Goal: Task Accomplishment & Management: Complete application form

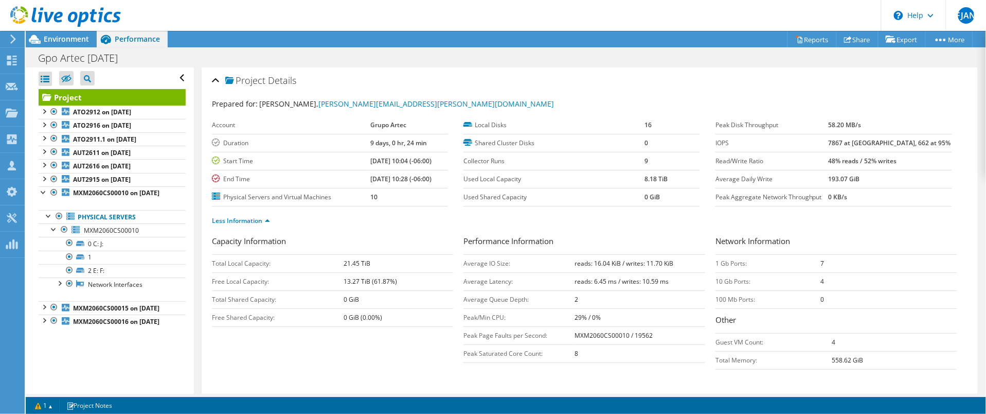
scroll to position [39, 0]
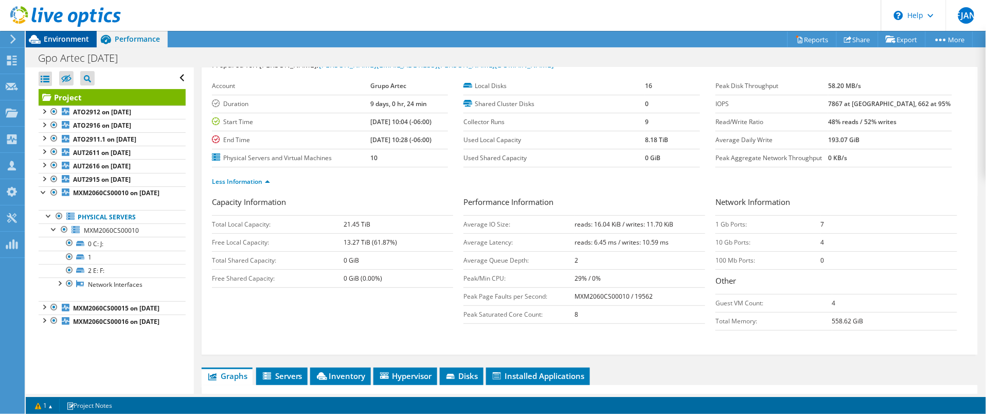
click at [58, 37] on span "Environment" at bounding box center [66, 39] width 45 height 10
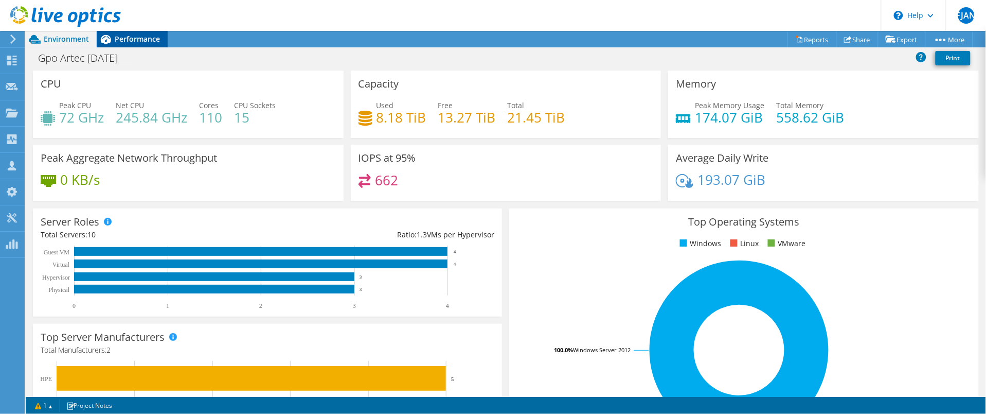
click at [146, 31] on div "Performance" at bounding box center [132, 39] width 71 height 16
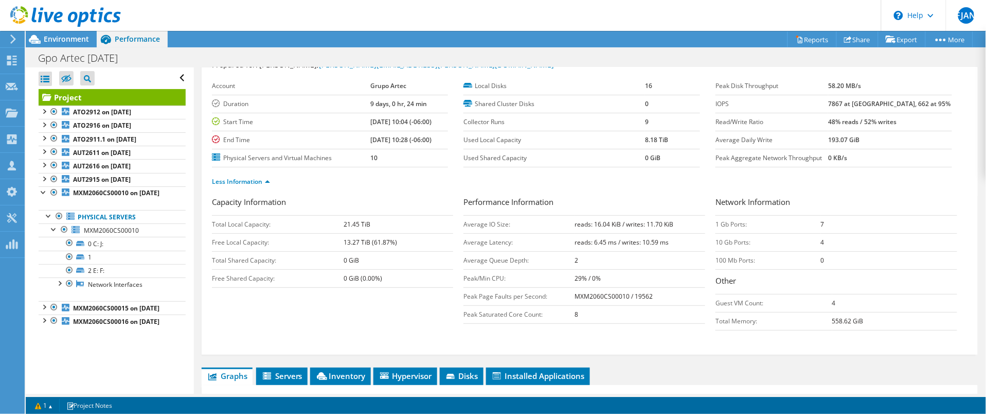
click at [146, 38] on span "Performance" at bounding box center [137, 39] width 45 height 10
click at [43, 191] on div at bounding box center [44, 191] width 10 height 10
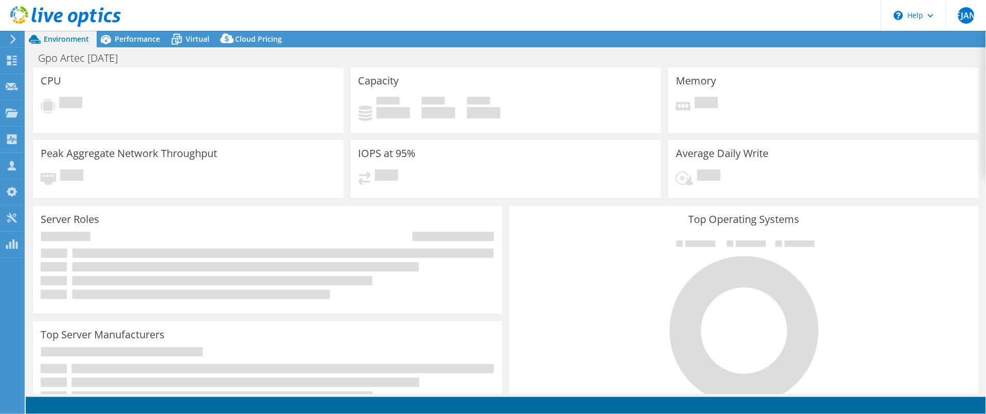
select select "USD"
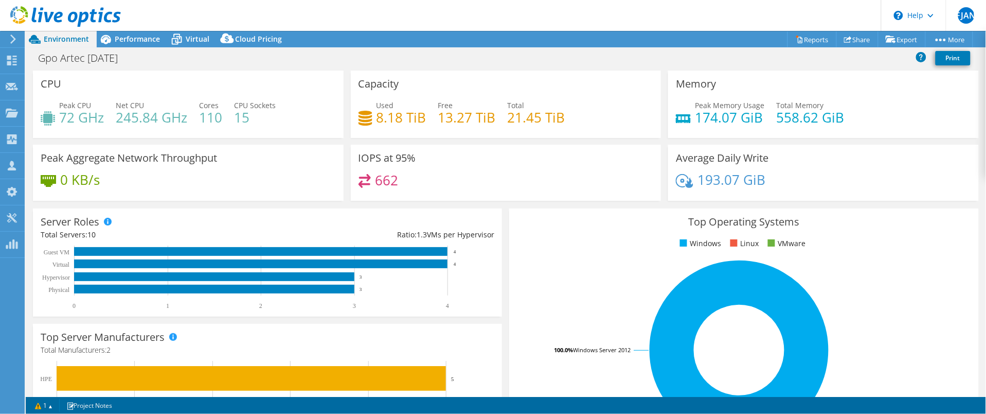
drag, startPoint x: 134, startPoint y: 41, endPoint x: 413, endPoint y: 239, distance: 342.2
click at [134, 41] on span "Performance" at bounding box center [137, 39] width 45 height 10
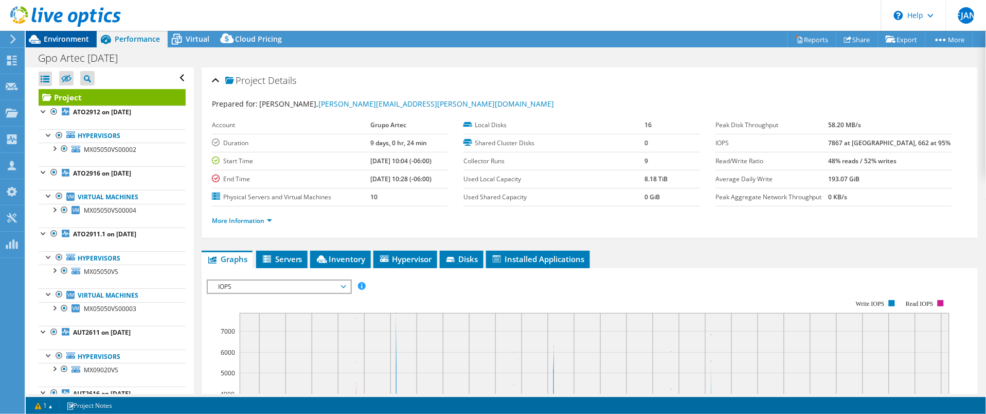
click at [26, 42] on icon at bounding box center [35, 39] width 18 height 18
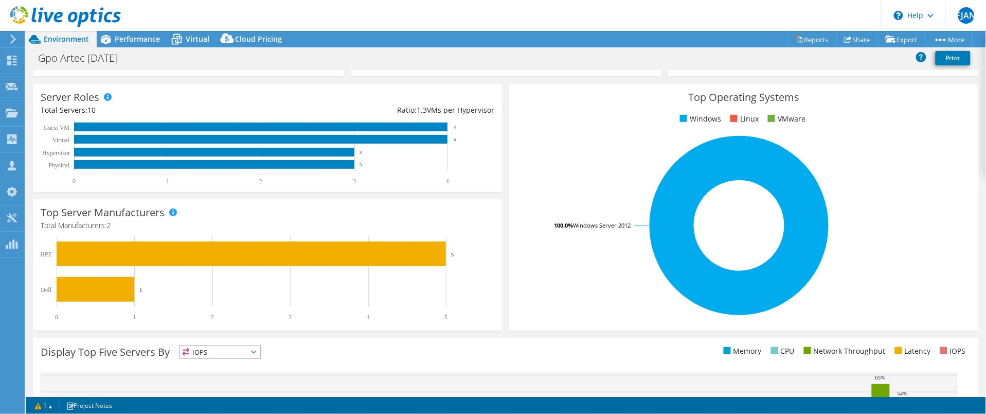
scroll to position [128, 0]
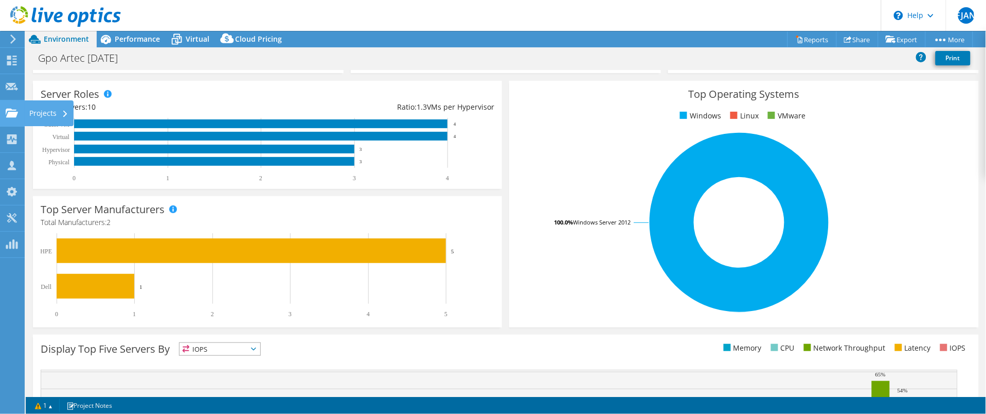
click at [14, 115] on use at bounding box center [12, 112] width 12 height 9
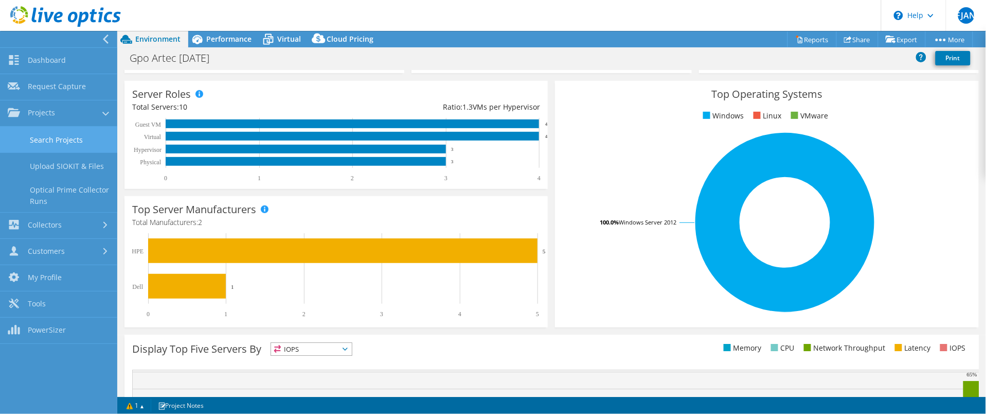
click at [55, 141] on link "Search Projects" at bounding box center [58, 140] width 117 height 26
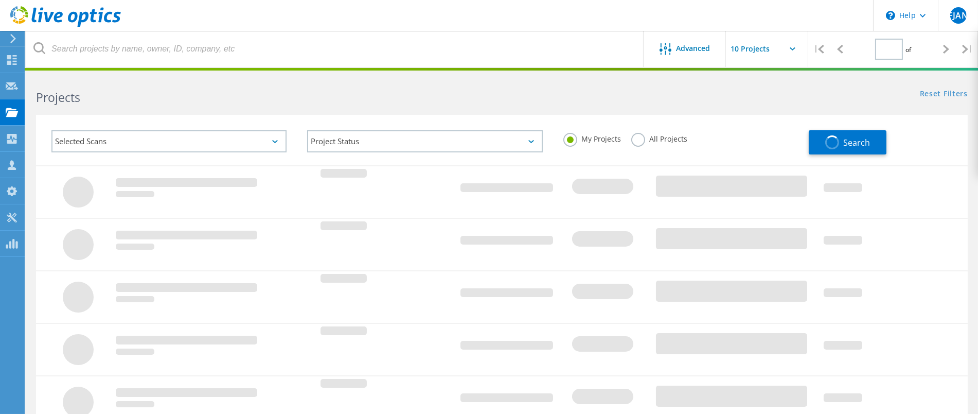
type input "1"
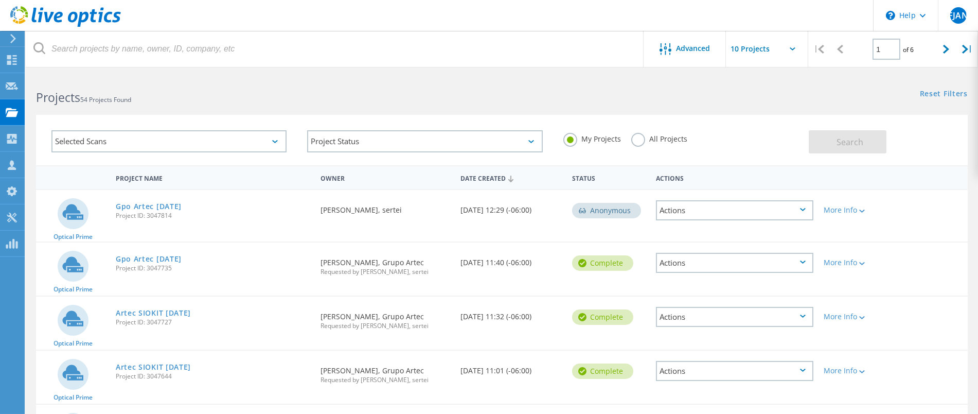
click at [718, 209] on div "Actions" at bounding box center [734, 210] width 157 height 20
click at [701, 184] on div "View Project" at bounding box center [734, 187] width 155 height 16
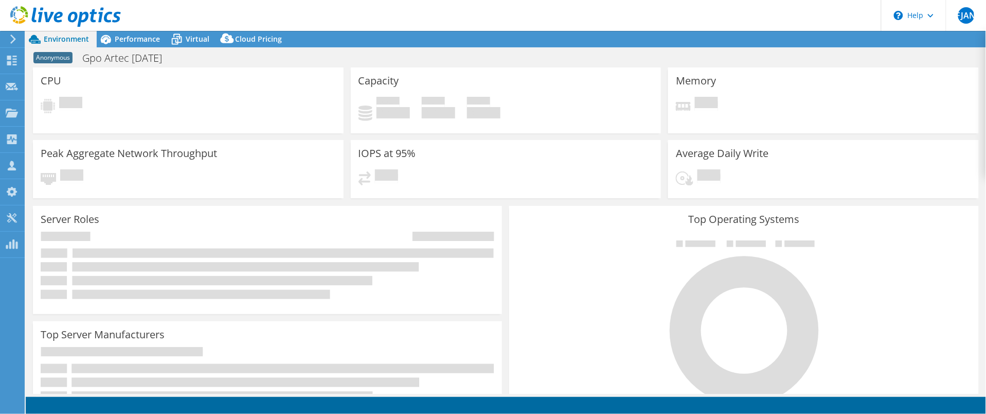
select select "USD"
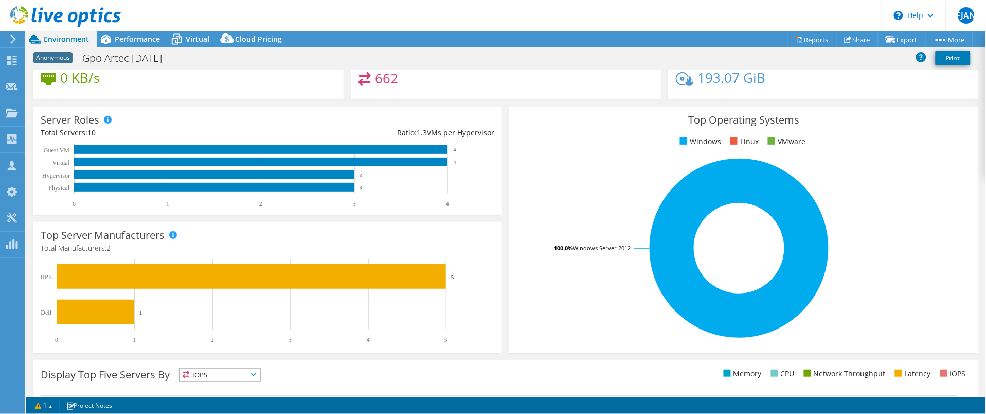
scroll to position [126, 0]
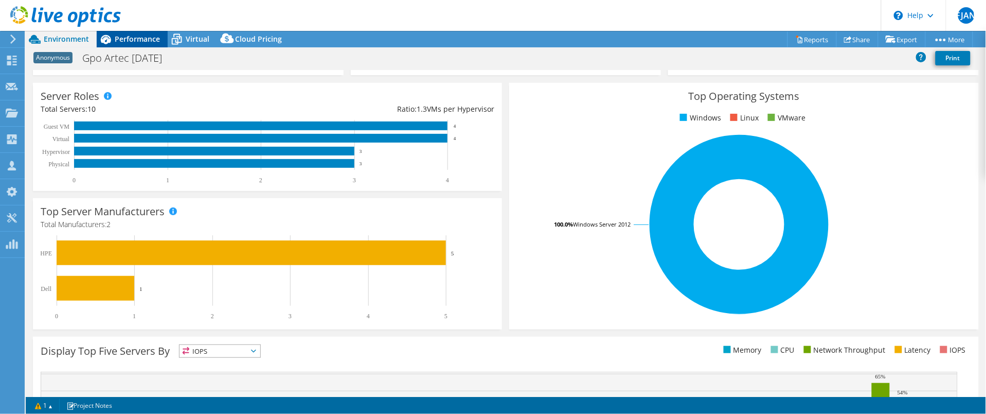
click at [130, 34] on span "Performance" at bounding box center [137, 39] width 45 height 10
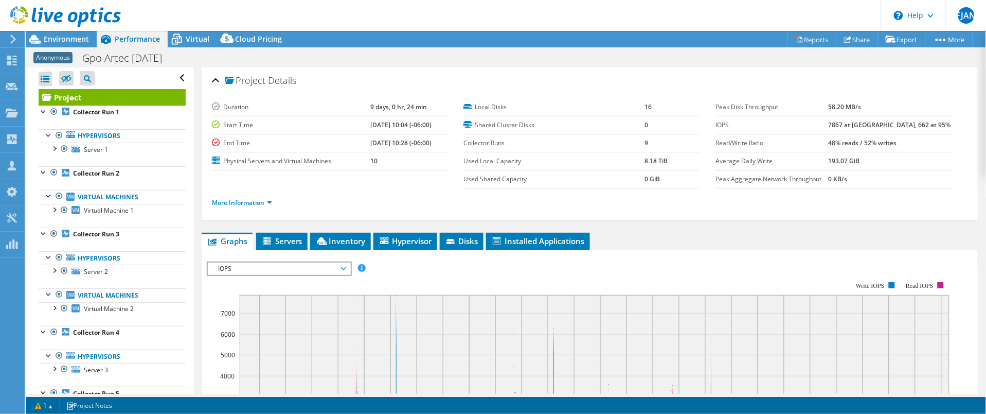
scroll to position [0, 0]
click at [45, 136] on div at bounding box center [49, 134] width 10 height 10
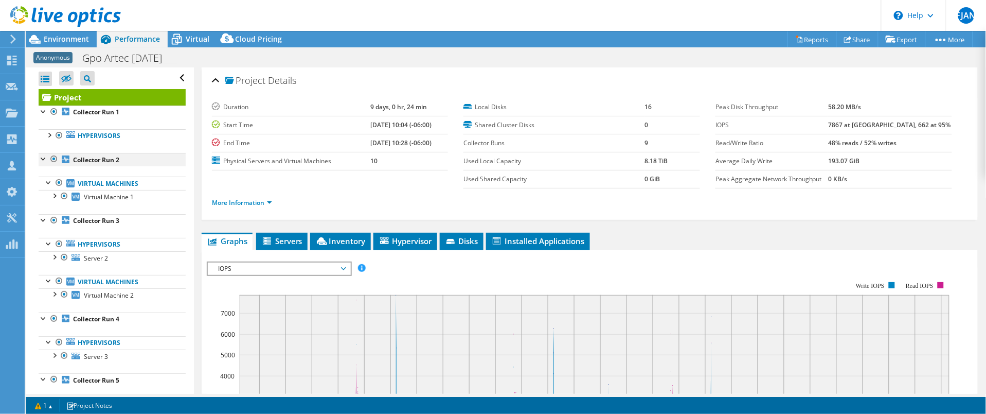
click at [42, 158] on div at bounding box center [44, 158] width 10 height 10
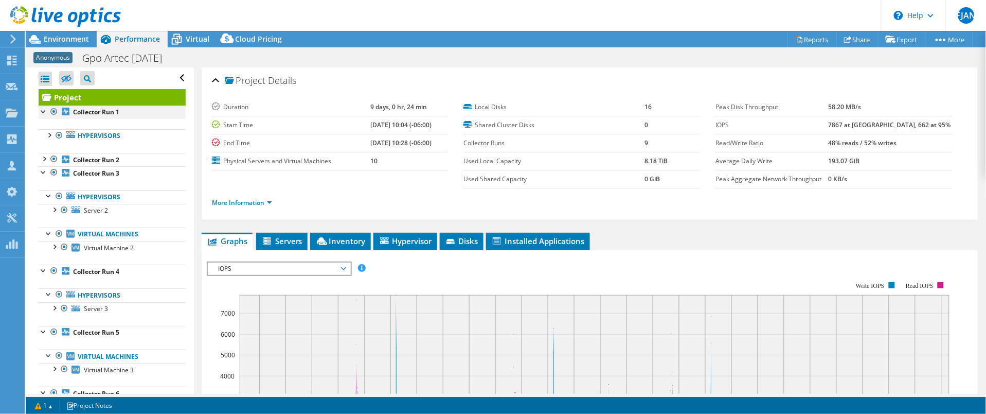
click at [43, 111] on div at bounding box center [44, 110] width 10 height 10
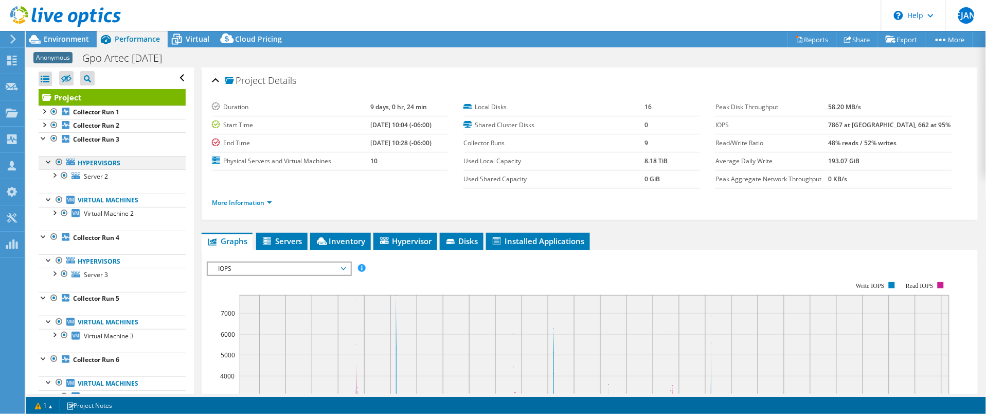
click at [45, 162] on div at bounding box center [49, 161] width 10 height 10
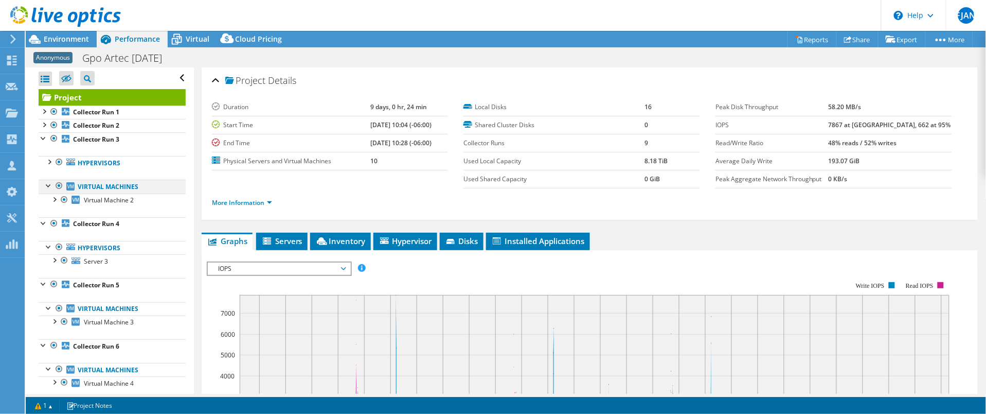
click at [45, 182] on div at bounding box center [49, 185] width 10 height 10
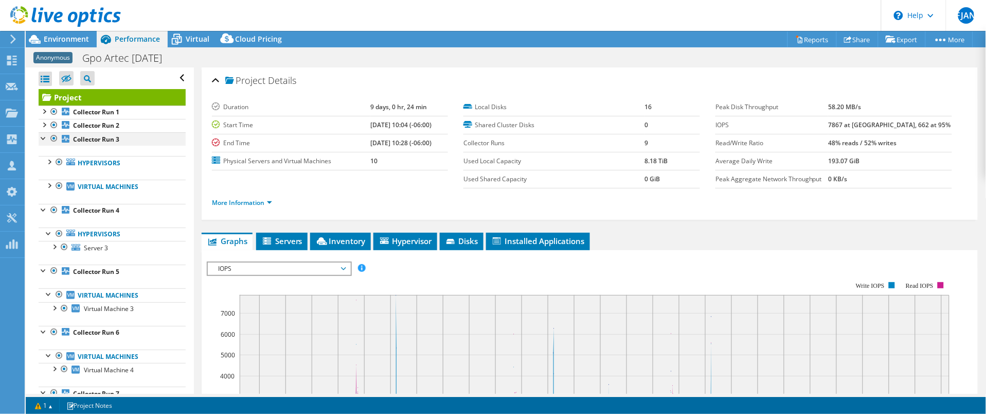
click at [43, 140] on div at bounding box center [44, 137] width 10 height 10
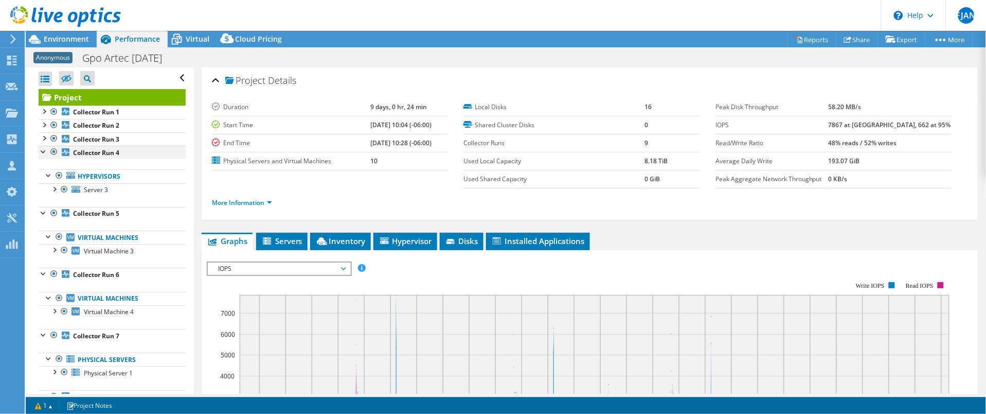
click at [44, 150] on div at bounding box center [44, 151] width 10 height 10
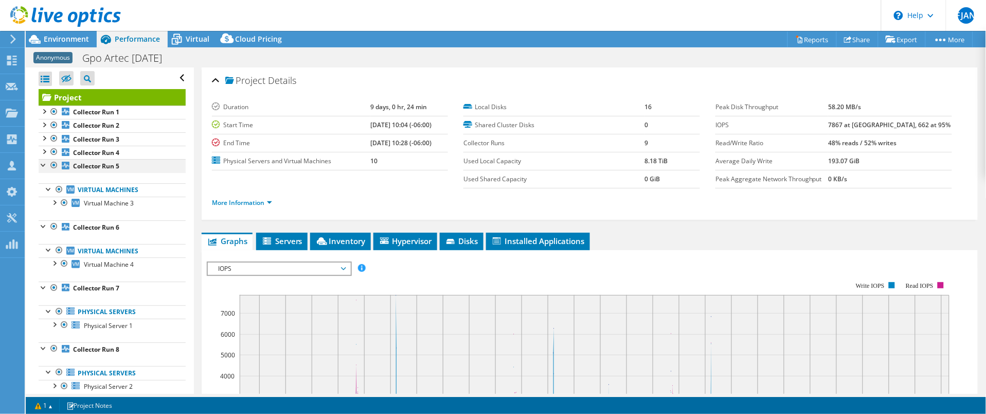
click at [43, 163] on div at bounding box center [44, 164] width 10 height 10
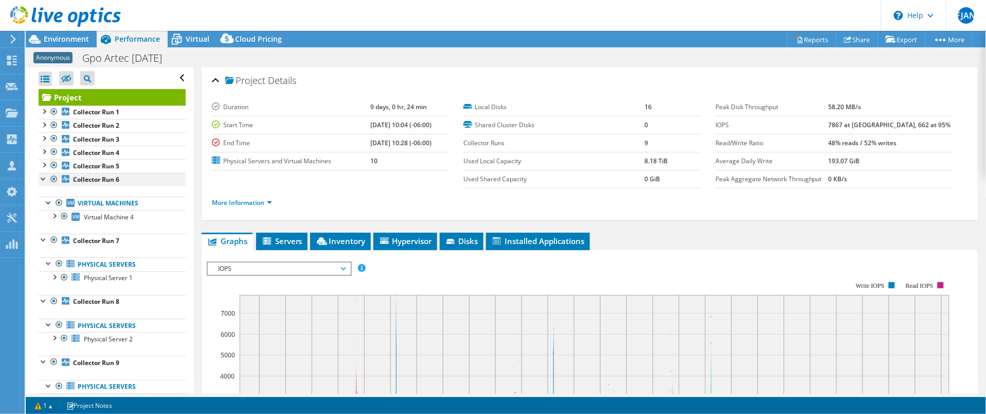
click at [43, 182] on div at bounding box center [44, 178] width 10 height 10
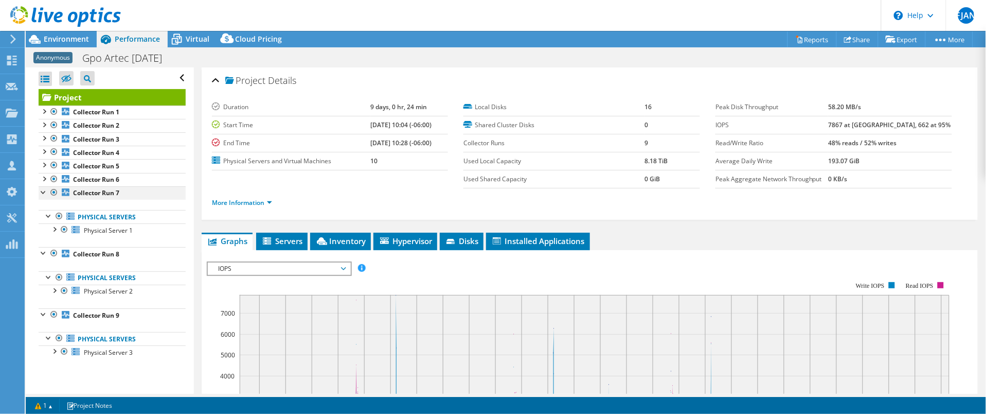
click at [43, 188] on div at bounding box center [44, 191] width 10 height 10
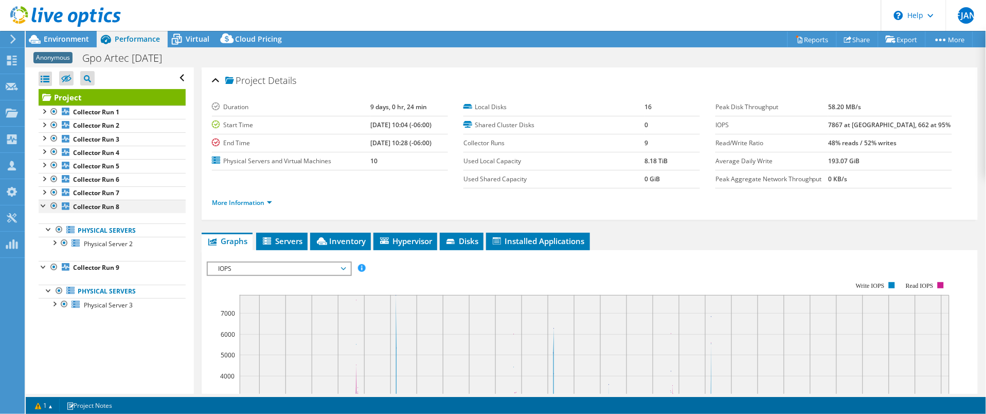
click at [40, 207] on div at bounding box center [44, 205] width 10 height 10
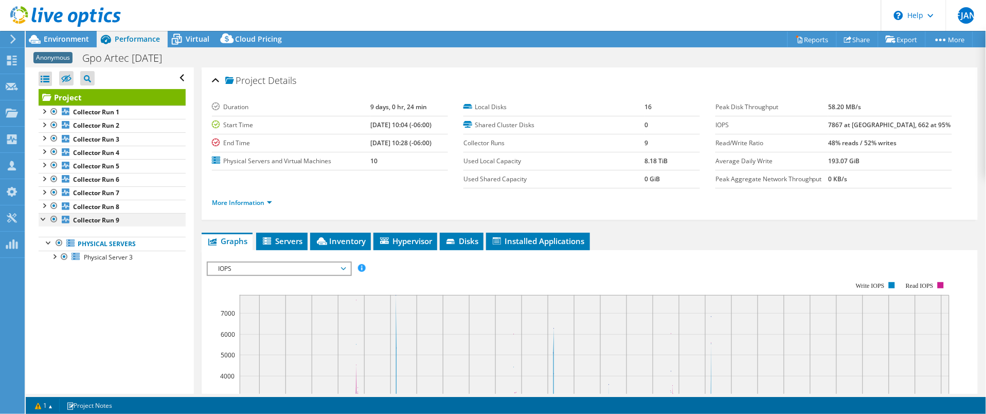
click at [43, 218] on div at bounding box center [44, 218] width 10 height 10
click at [42, 110] on div at bounding box center [44, 110] width 10 height 10
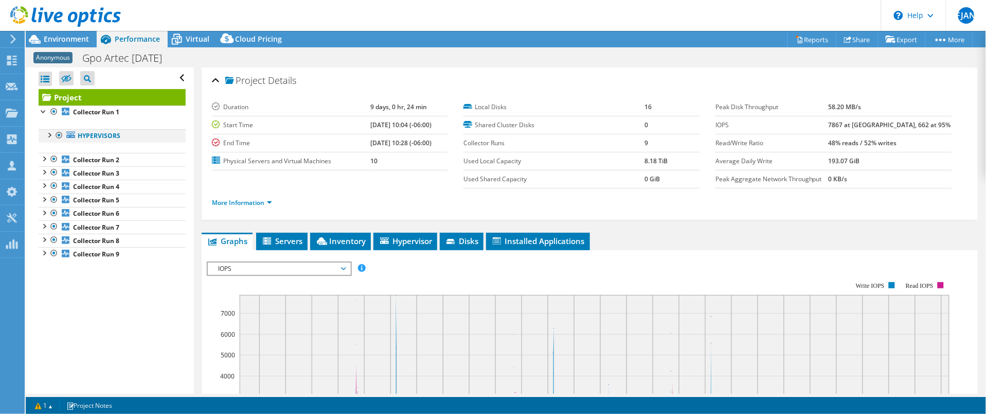
click at [49, 135] on div at bounding box center [49, 134] width 10 height 10
click at [55, 146] on div at bounding box center [54, 148] width 10 height 10
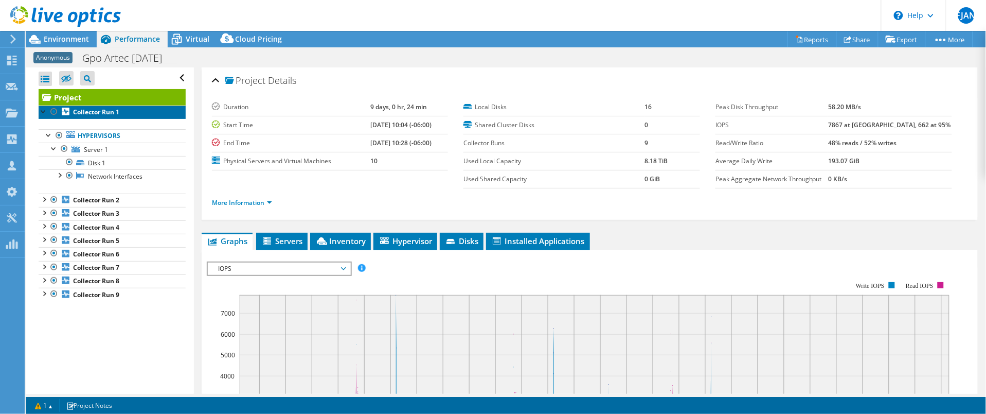
click at [98, 114] on b "Collector Run 1" at bounding box center [96, 112] width 46 height 9
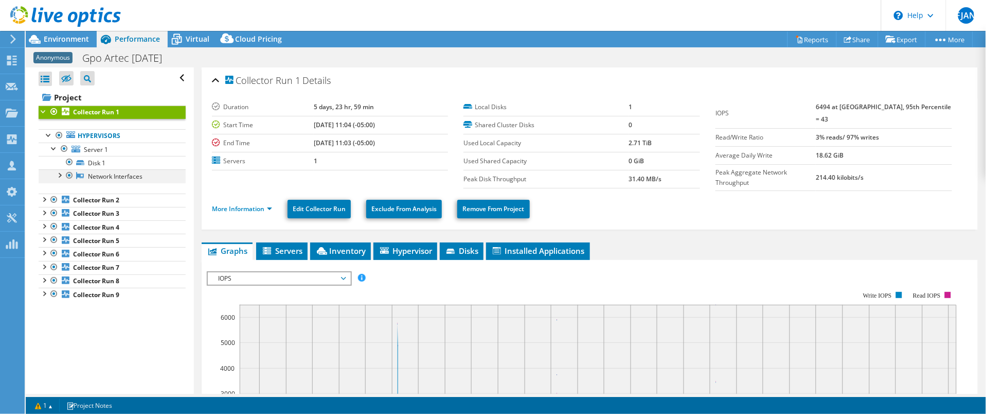
click at [57, 176] on div at bounding box center [59, 174] width 10 height 10
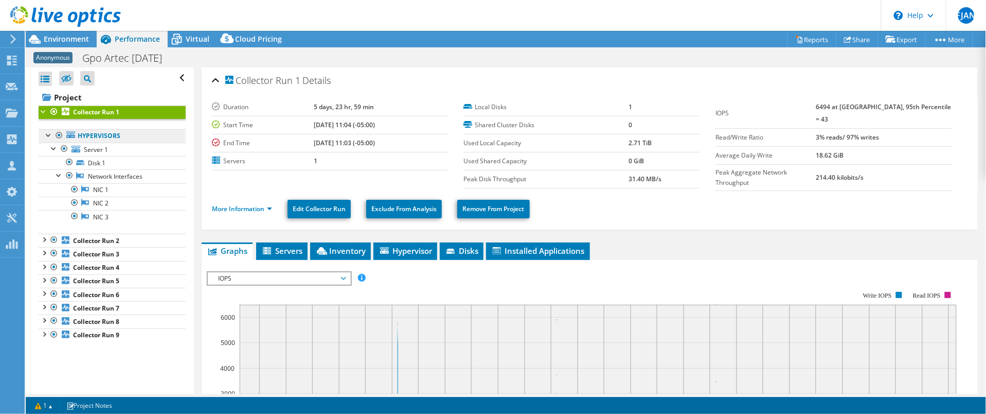
click at [85, 135] on link "Hypervisors" at bounding box center [112, 135] width 147 height 13
click at [47, 136] on div at bounding box center [49, 134] width 10 height 10
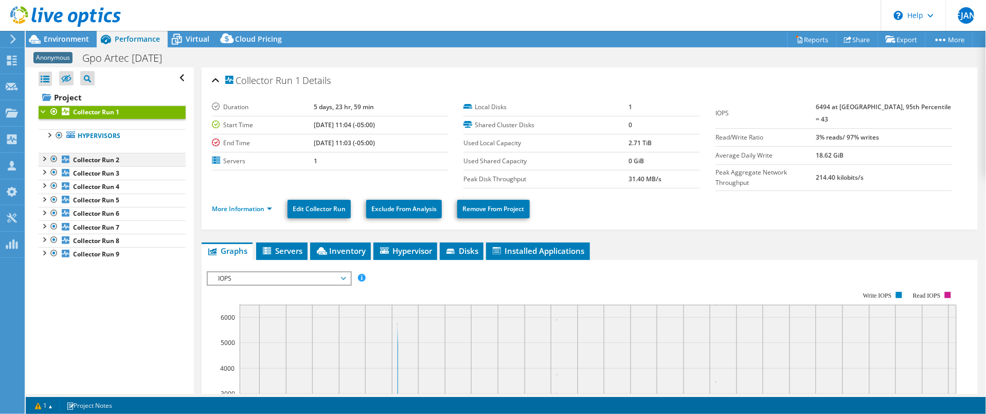
click at [44, 161] on div at bounding box center [44, 158] width 10 height 10
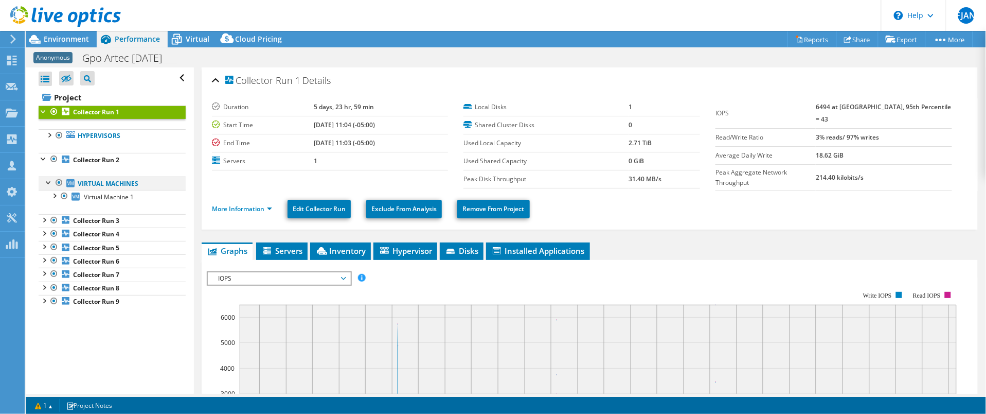
click at [45, 186] on div at bounding box center [49, 181] width 10 height 10
click at [41, 208] on div at bounding box center [44, 205] width 10 height 10
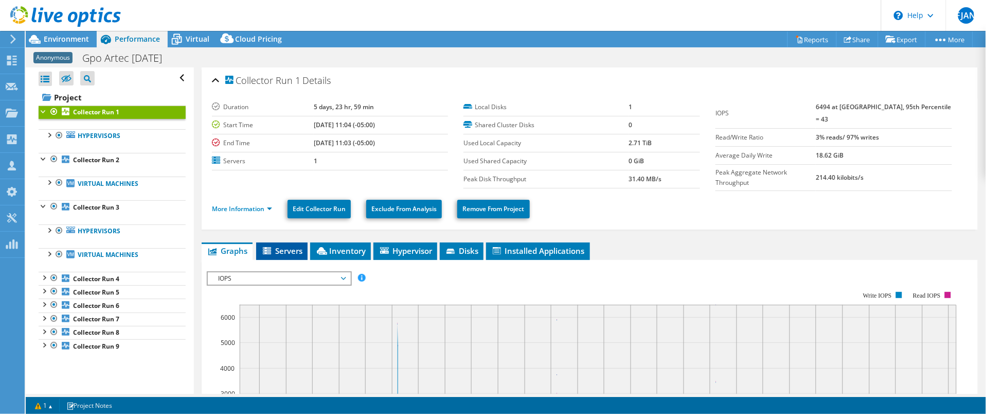
click at [291, 245] on span "Servers" at bounding box center [281, 250] width 41 height 10
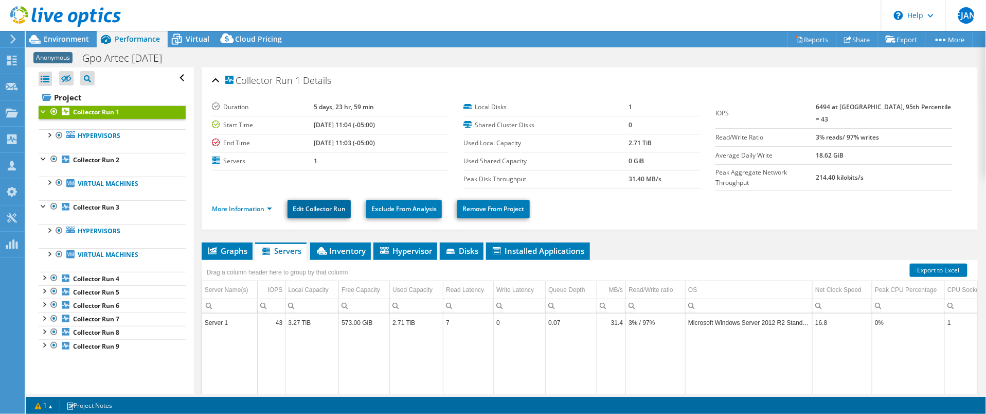
click at [314, 211] on link "Edit Collector Run" at bounding box center [319, 209] width 63 height 19
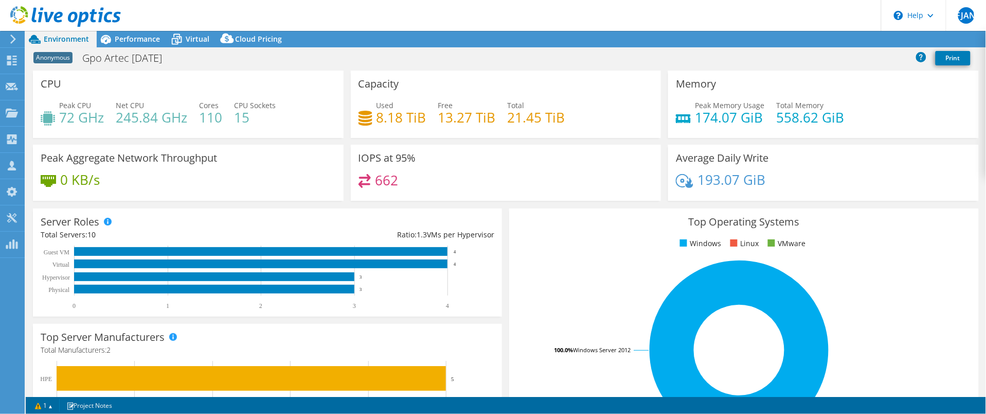
click at [52, 58] on span "Anonymous" at bounding box center [52, 57] width 39 height 11
drag, startPoint x: 100, startPoint y: 182, endPoint x: 57, endPoint y: 179, distance: 43.3
click at [57, 179] on div "0 KB/s" at bounding box center [188, 185] width 295 height 22
click at [136, 40] on span "Performance" at bounding box center [137, 39] width 45 height 10
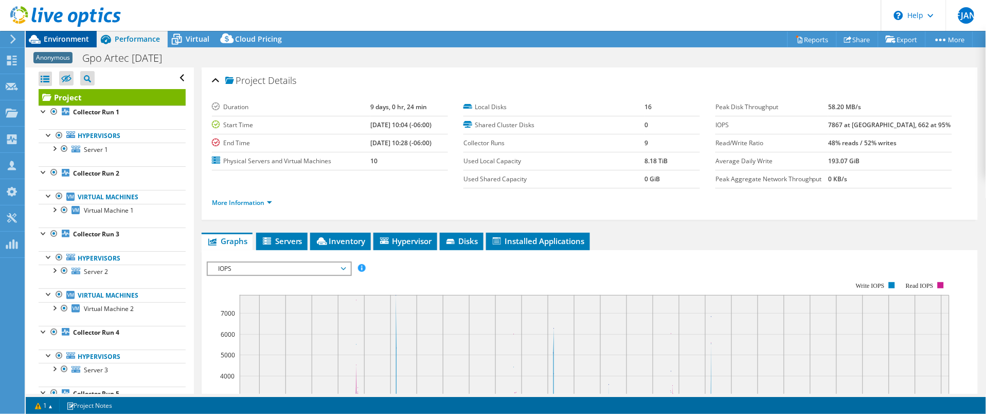
click at [49, 38] on span "Environment" at bounding box center [66, 39] width 45 height 10
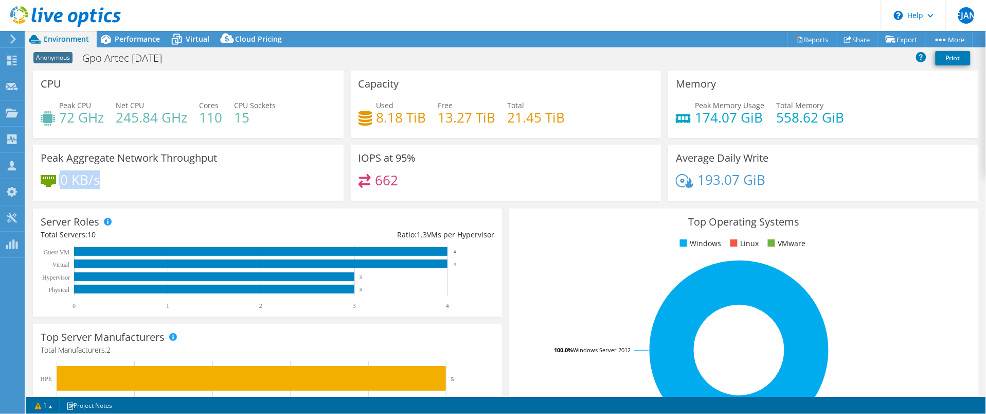
drag, startPoint x: 103, startPoint y: 182, endPoint x: 47, endPoint y: 184, distance: 55.6
click at [47, 183] on div "0 KB/s" at bounding box center [188, 185] width 295 height 22
drag, startPoint x: 8, startPoint y: 117, endPoint x: 17, endPoint y: 116, distance: 9.9
click at [8, 117] on div at bounding box center [12, 114] width 12 height 11
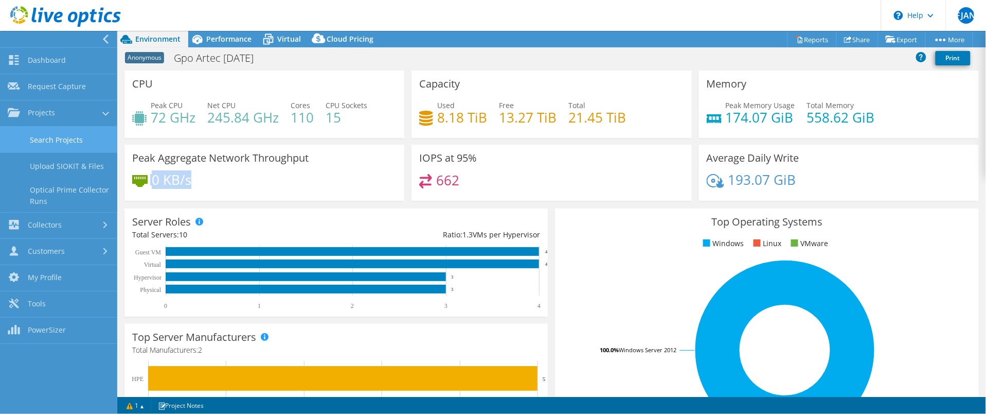
click at [51, 140] on link "Search Projects" at bounding box center [58, 140] width 117 height 26
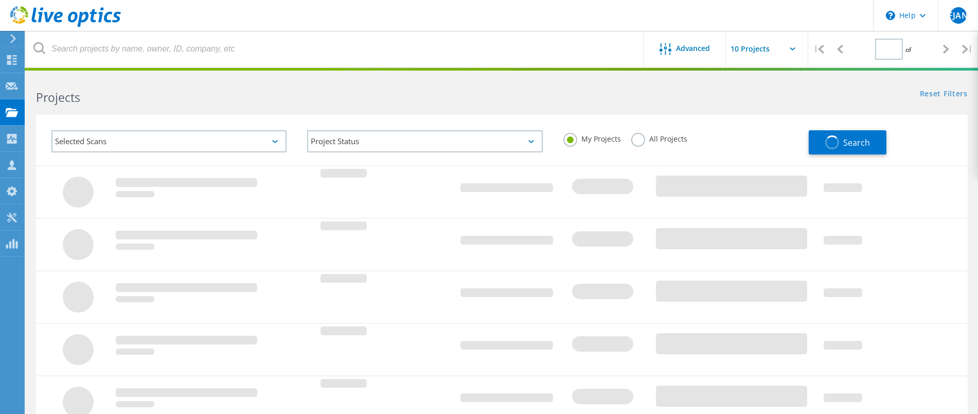
type input "1"
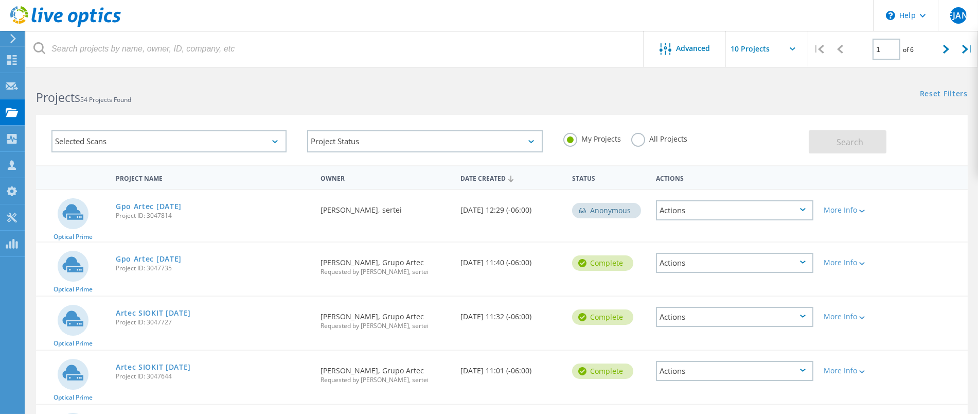
click at [582, 219] on div "Anonymous" at bounding box center [609, 209] width 84 height 39
click at [586, 211] on icon at bounding box center [582, 210] width 8 height 8
click at [13, 144] on use at bounding box center [12, 139] width 10 height 10
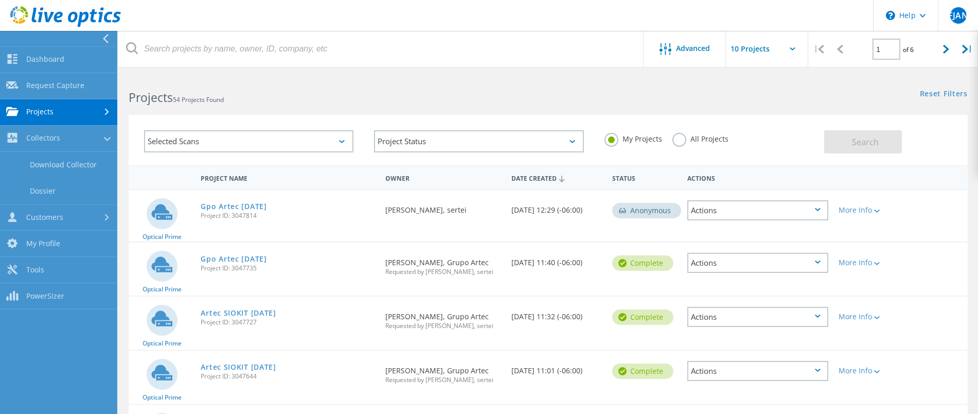
click at [52, 111] on link "Projects" at bounding box center [58, 112] width 117 height 26
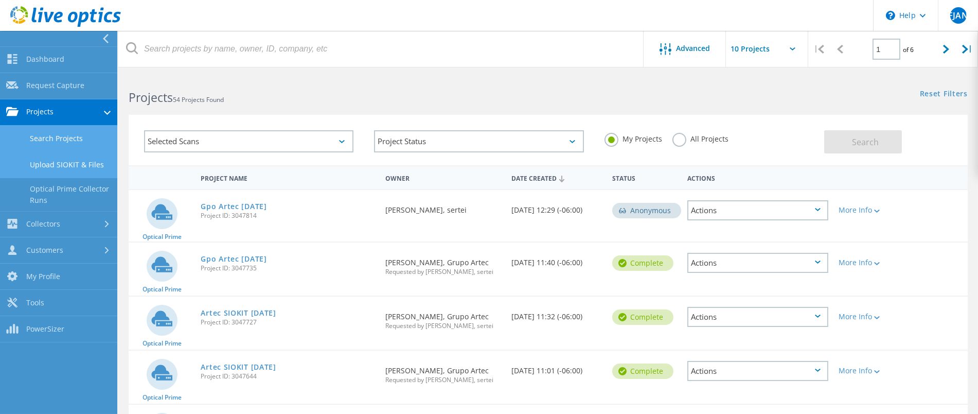
click at [48, 170] on link "Upload SIOKIT & Files" at bounding box center [58, 165] width 117 height 26
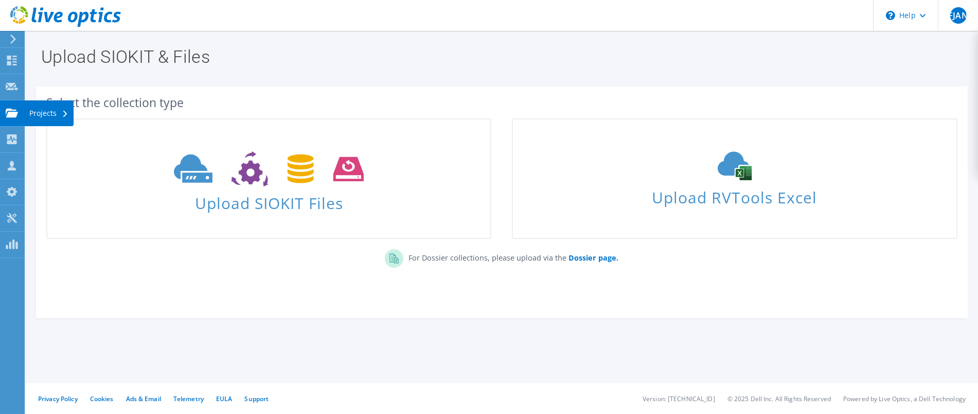
click at [63, 116] on icon at bounding box center [65, 114] width 4 height 7
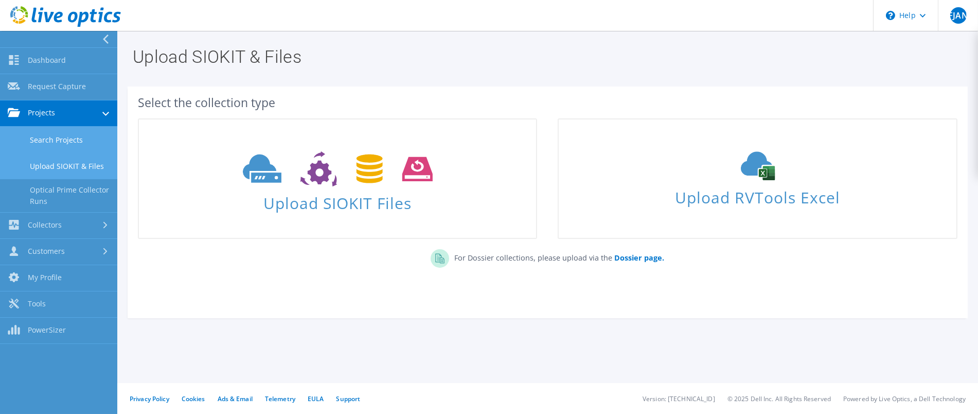
click at [40, 137] on link "Search Projects" at bounding box center [58, 140] width 117 height 26
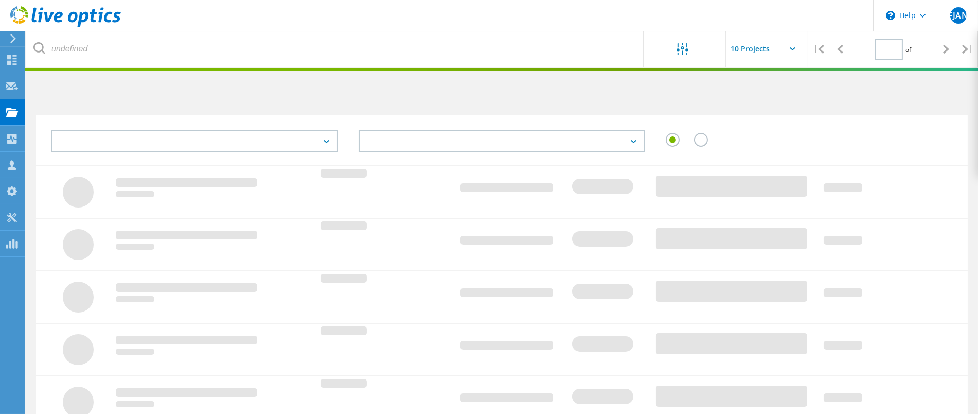
type input "1"
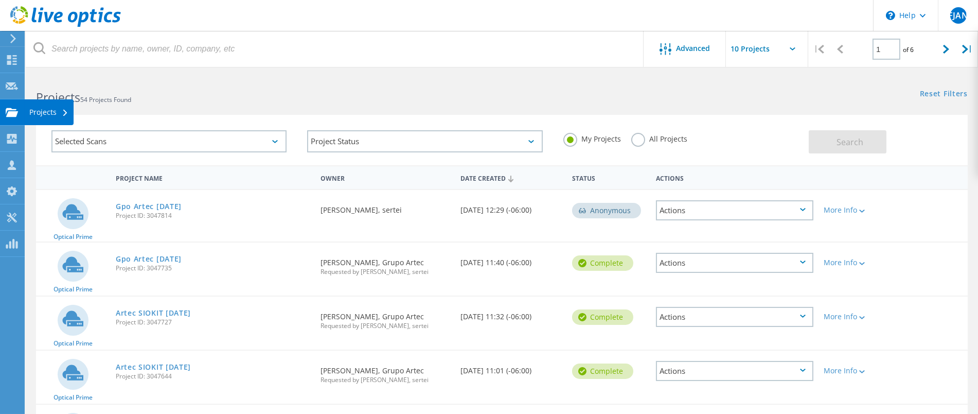
click at [58, 119] on div "Projects" at bounding box center [48, 112] width 49 height 26
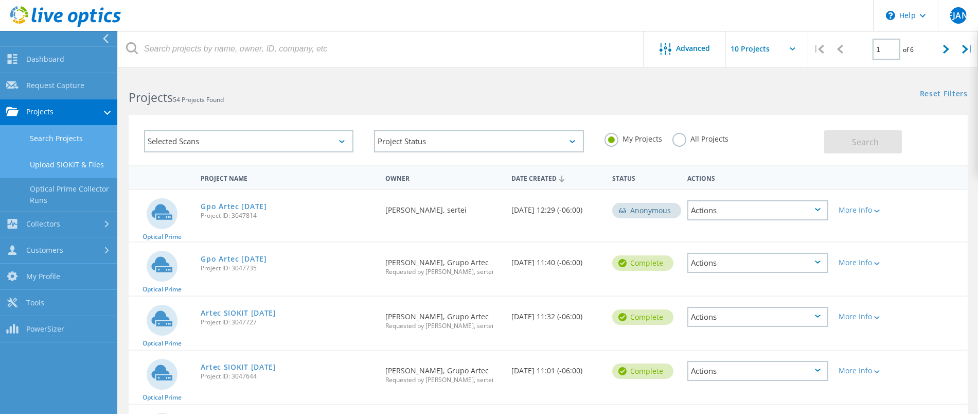
click at [63, 162] on link "Upload SIOKIT & Files" at bounding box center [58, 165] width 117 height 26
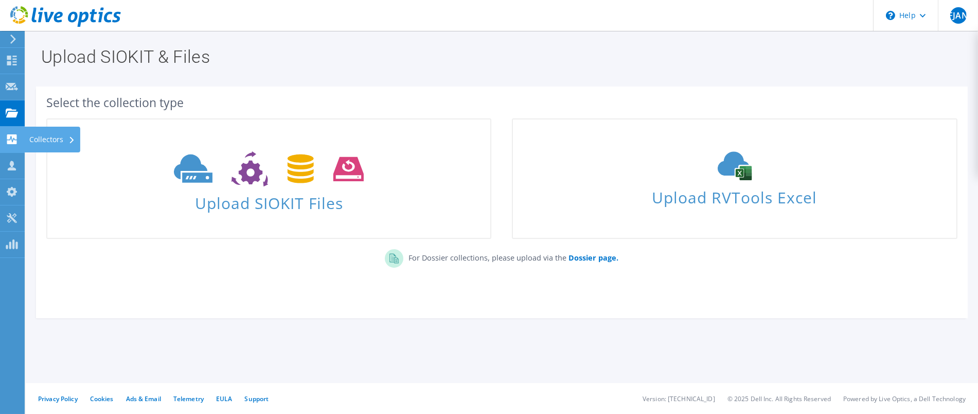
click at [62, 140] on div "Collectors" at bounding box center [52, 140] width 56 height 26
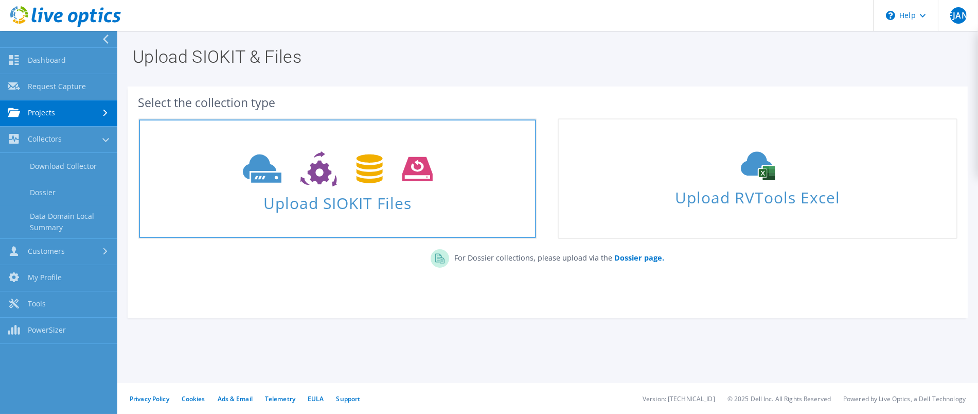
click at [294, 193] on span "Upload SIOKIT Files" at bounding box center [337, 200] width 397 height 22
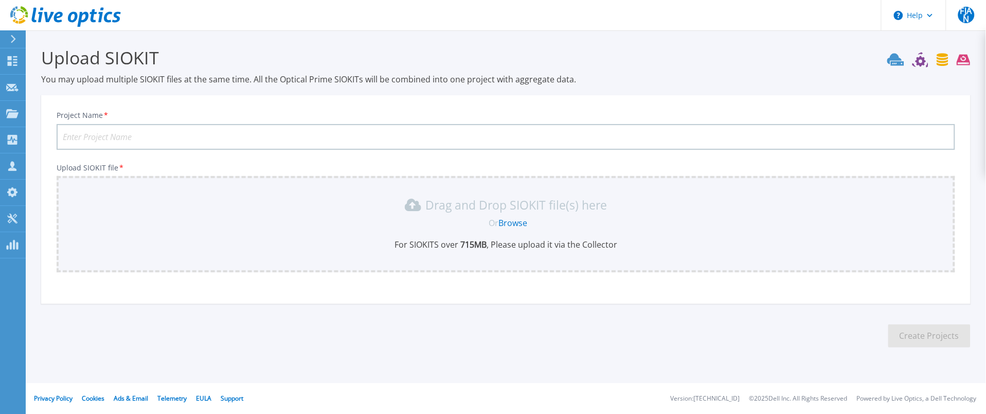
click at [113, 132] on input "Project Name *" at bounding box center [506, 137] width 899 height 26
click at [101, 135] on input "Gpo Artec [DATE]" at bounding box center [506, 137] width 899 height 26
type input "Gpo Artec completo [DATE]"
click at [94, 179] on div "Drag and Drop SIOKIT file(s) here Or Browse For SIOKITS over 715 MB , Please up…" at bounding box center [506, 224] width 899 height 96
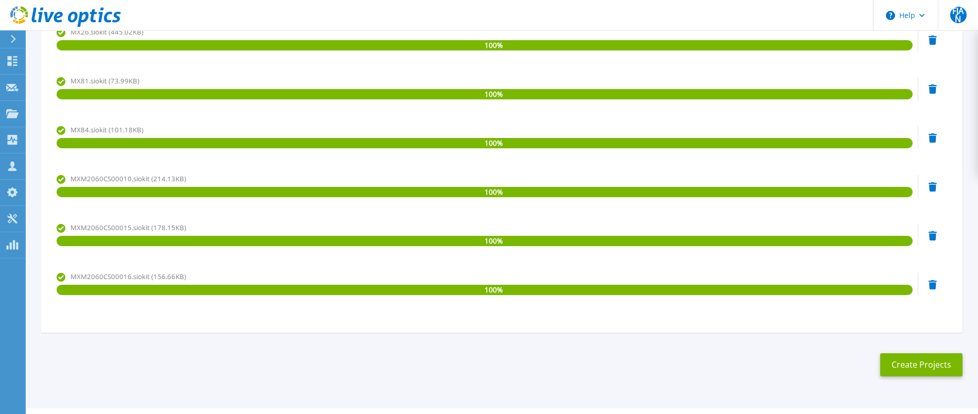
scroll to position [580, 0]
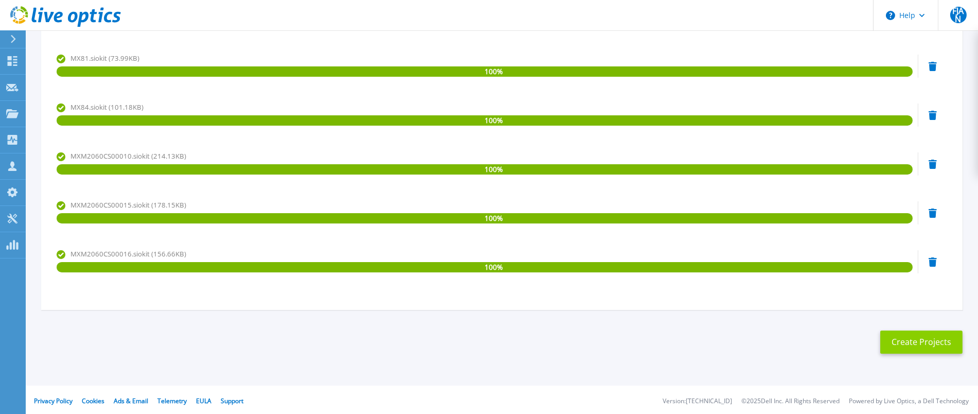
click at [908, 338] on button "Create Projects" at bounding box center [921, 341] width 82 height 23
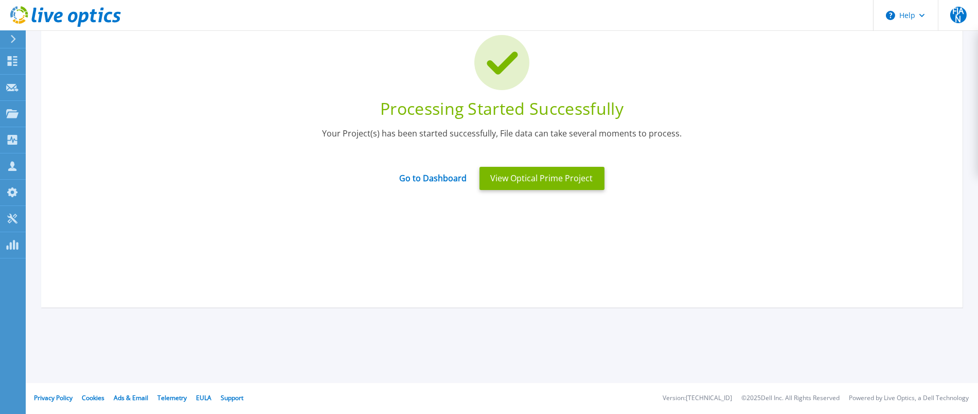
scroll to position [75, 0]
click at [509, 178] on button "View Optical Prime Project" at bounding box center [542, 178] width 125 height 23
